Goal: Navigation & Orientation: Find specific page/section

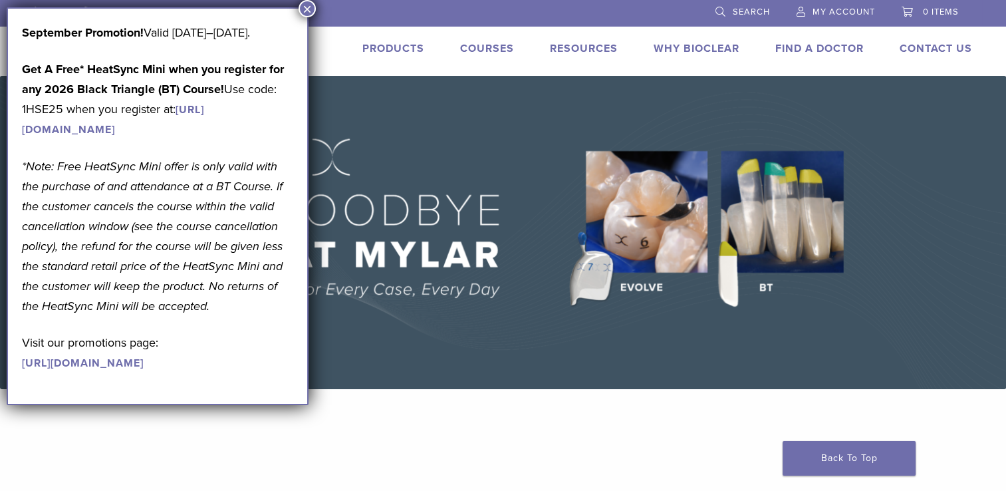
click at [863, 327] on img at bounding box center [503, 232] width 1006 height 313
click at [592, 145] on img at bounding box center [503, 232] width 1006 height 313
click at [305, 9] on button "×" at bounding box center [307, 8] width 17 height 17
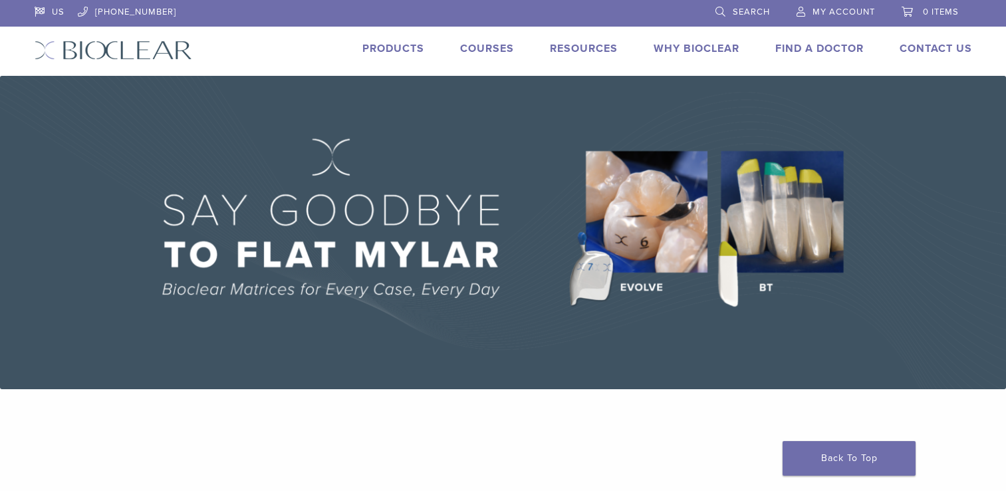
scroll to position [133, 0]
